Goal: Task Accomplishment & Management: Complete application form

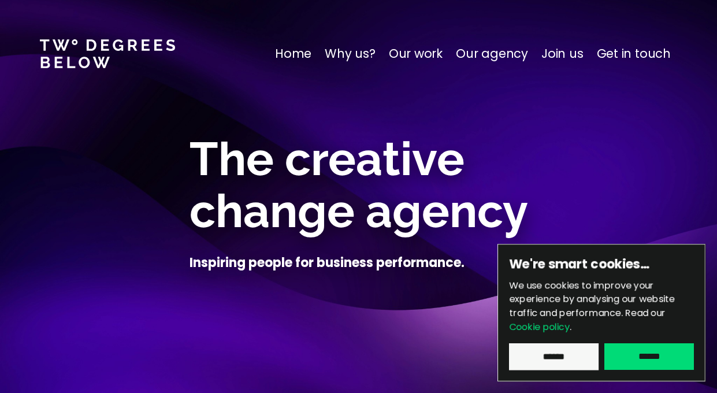
click at [569, 353] on input "******" at bounding box center [554, 356] width 90 height 27
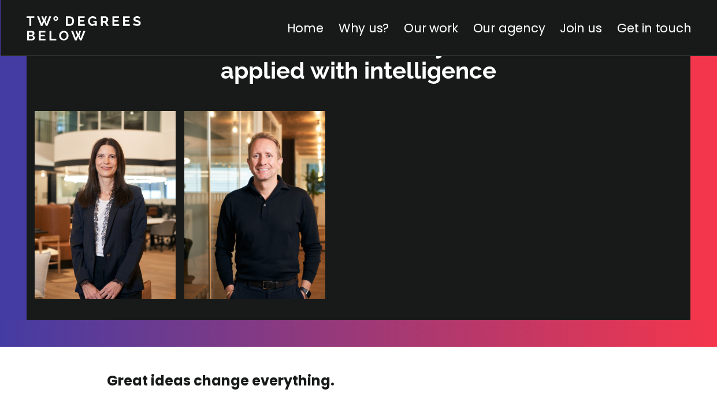
scroll to position [3582, 0]
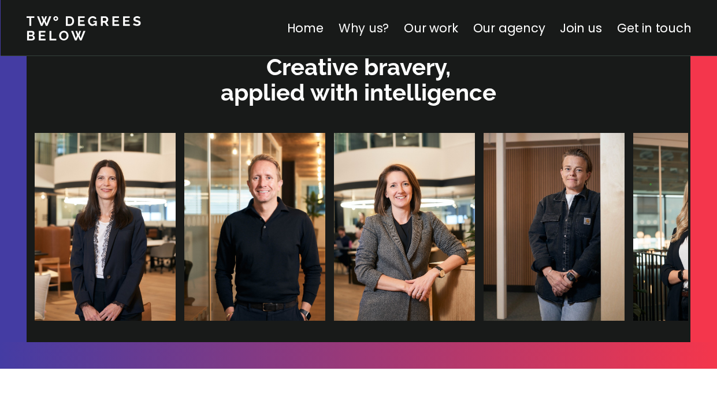
click at [373, 26] on link "Why us?" at bounding box center [363, 28] width 51 height 17
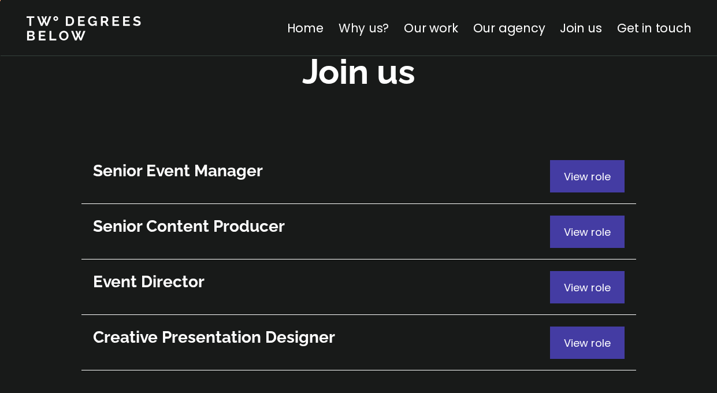
scroll to position [6308, 0]
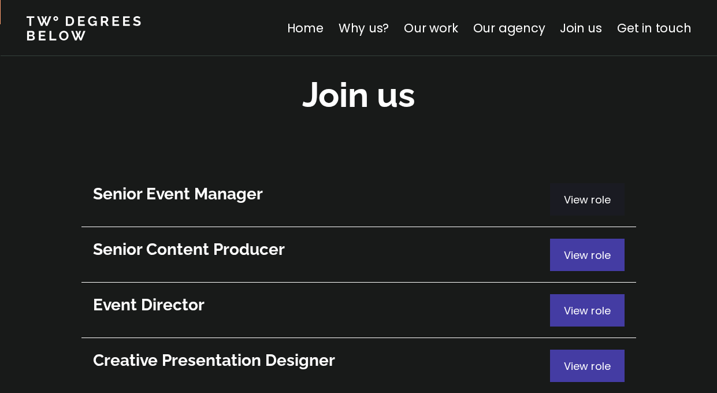
click at [566, 192] on span "View role" at bounding box center [587, 199] width 47 height 14
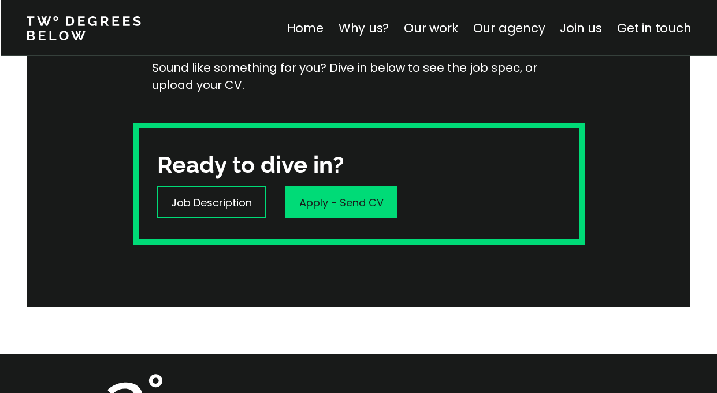
scroll to position [312, 0]
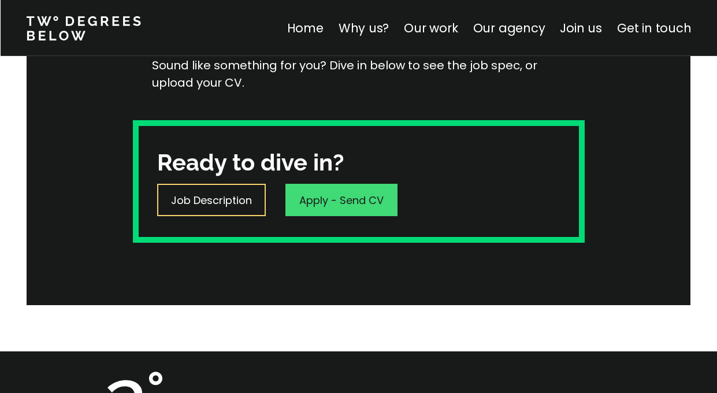
click at [235, 192] on p "Job Description" at bounding box center [211, 200] width 81 height 16
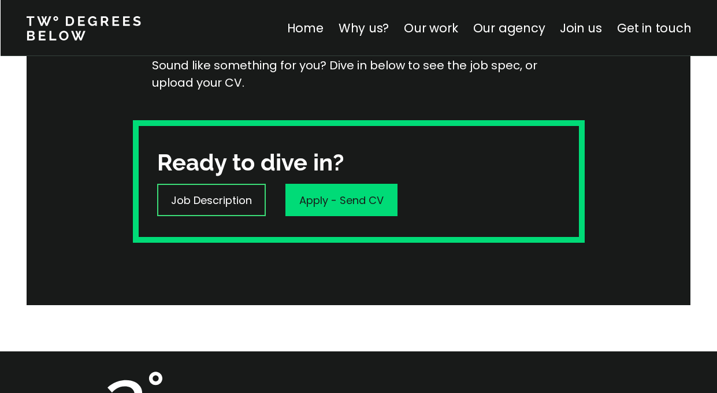
click at [529, 165] on div "Ready to dive in? Job Description Apply - Send CV" at bounding box center [359, 181] width 452 height 122
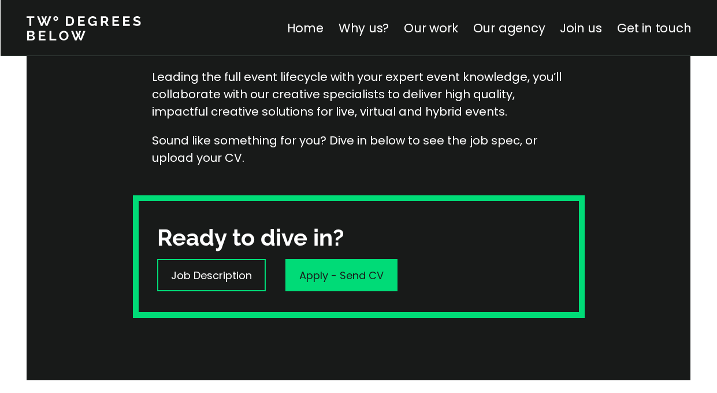
scroll to position [220, 0]
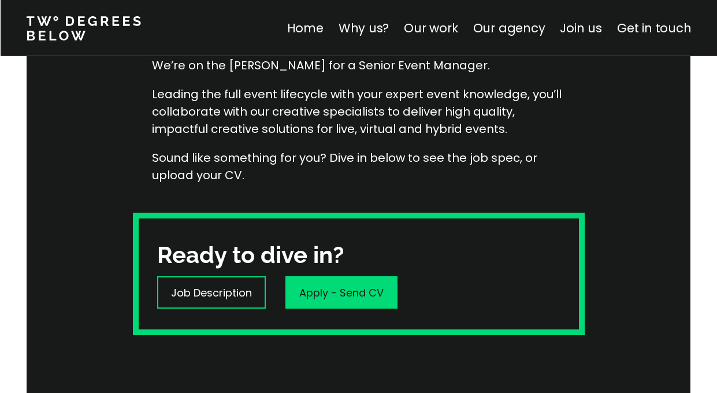
scroll to position [404, 0]
